Goal: Information Seeking & Learning: Learn about a topic

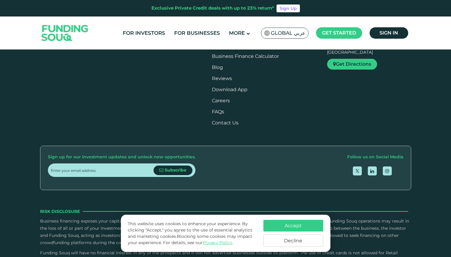
scroll to position [690, 0]
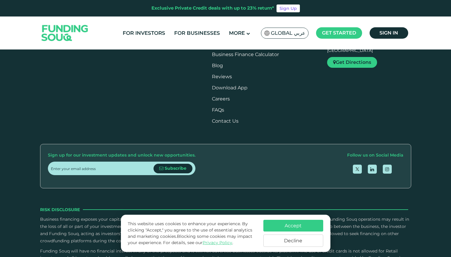
click at [299, 241] on button "Decline" at bounding box center [294, 240] width 60 height 12
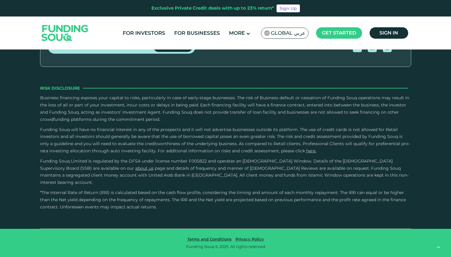
type tc-range-slider "4"
